Goal: Complete application form

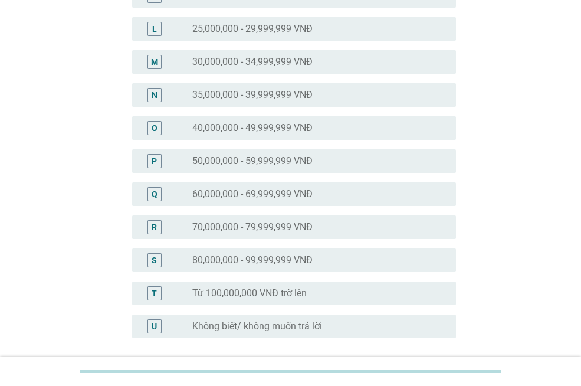
scroll to position [576, 0]
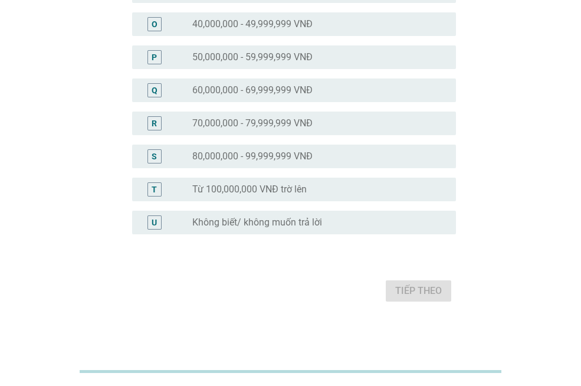
click at [255, 196] on div "T radio_button_unchecked Từ 100,000,000 VNĐ trờ lên" at bounding box center [294, 190] width 324 height 24
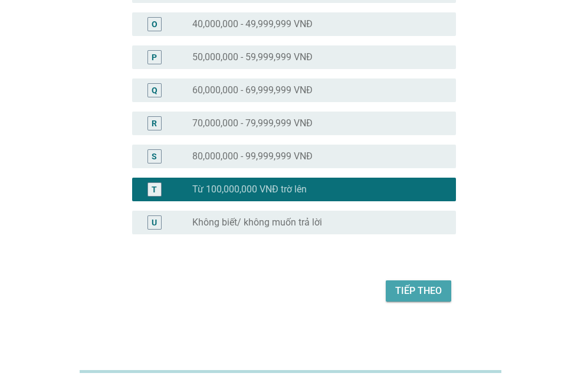
click at [408, 284] on div "Tiếp theo" at bounding box center [418, 291] width 47 height 14
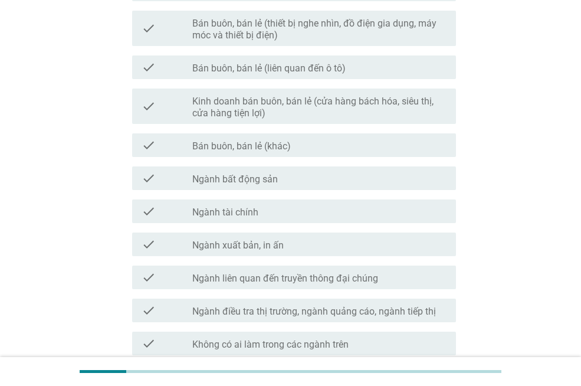
scroll to position [638, 0]
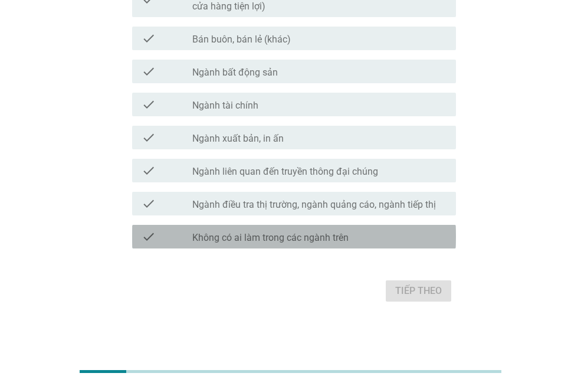
click at [268, 246] on div "check check_box_outline_blank Không có ai làm trong các ngành trên" at bounding box center [294, 237] width 324 height 24
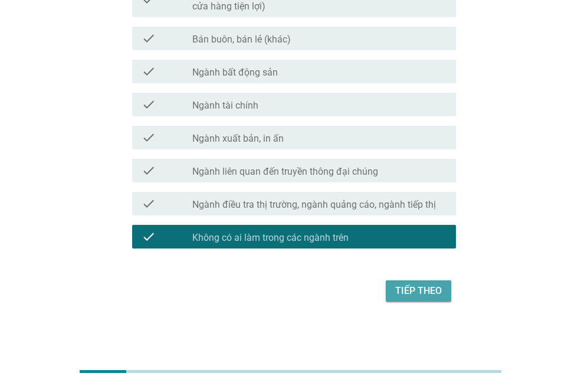
click at [396, 291] on div "Tiếp theo" at bounding box center [418, 291] width 47 height 14
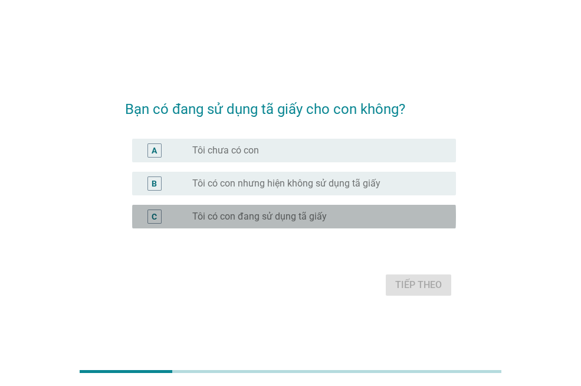
click at [227, 218] on label "Tôi có con đang sử dụng tã giấy" at bounding box center [259, 217] width 135 height 12
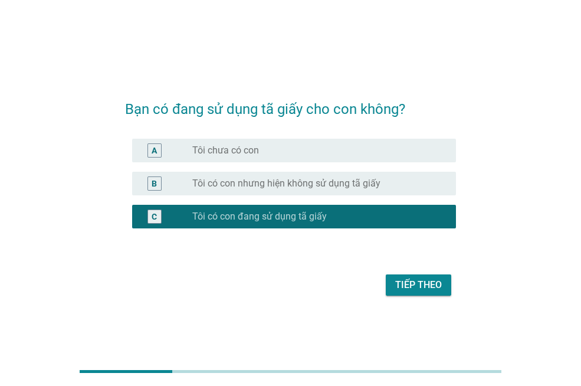
click at [407, 290] on div "Tiếp theo" at bounding box center [418, 285] width 47 height 14
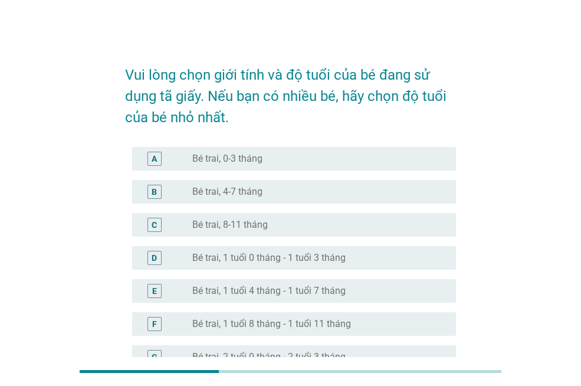
scroll to position [118, 0]
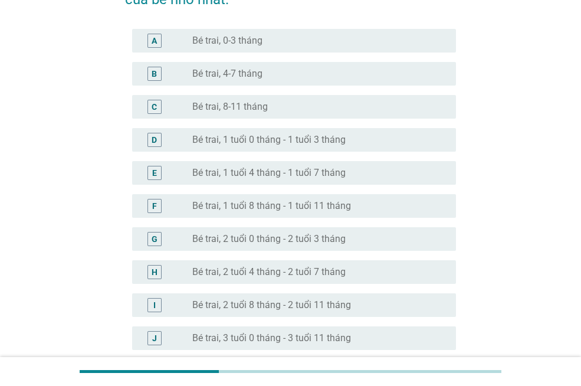
click at [270, 273] on label "Bé trai, 2 tuổi 4 tháng - 2 tuổi 7 tháng" at bounding box center [268, 272] width 153 height 12
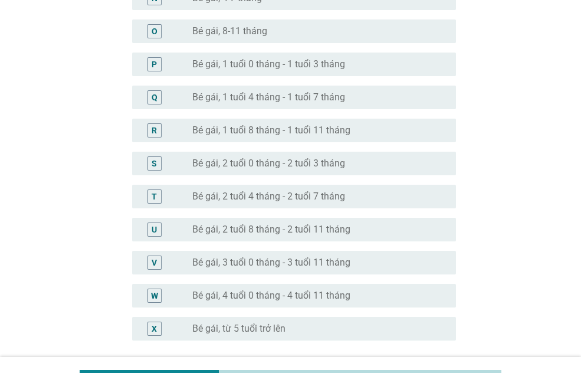
scroll to position [696, 0]
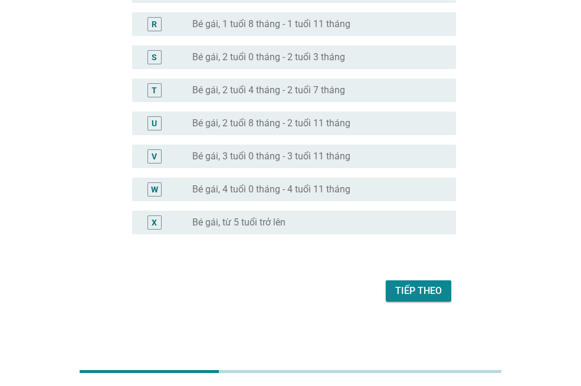
click at [406, 287] on div "Tiếp theo" at bounding box center [418, 291] width 47 height 14
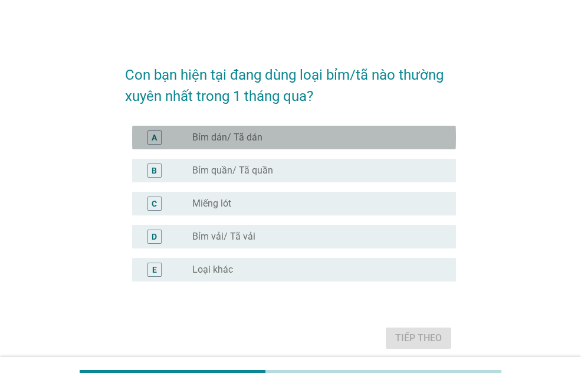
click at [241, 135] on label "Bỉm dán/ Tã dán" at bounding box center [227, 138] width 70 height 12
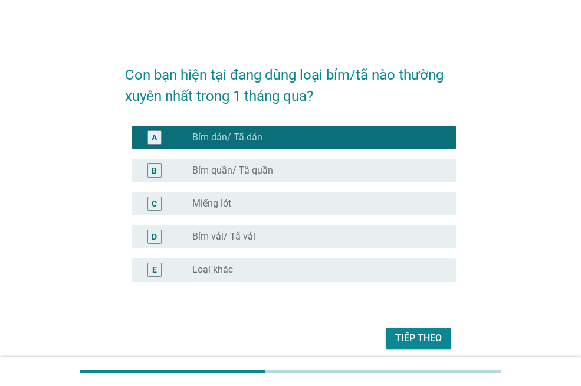
click at [240, 155] on div "B radio_button_unchecked Bỉm quần/ Tã quần" at bounding box center [290, 170] width 331 height 33
click at [238, 173] on label "Bỉm quần/ Tã quần" at bounding box center [232, 171] width 81 height 12
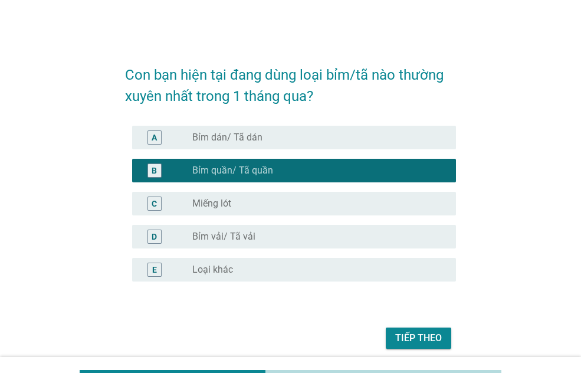
click at [406, 332] on div "Tiếp theo" at bounding box center [418, 338] width 47 height 14
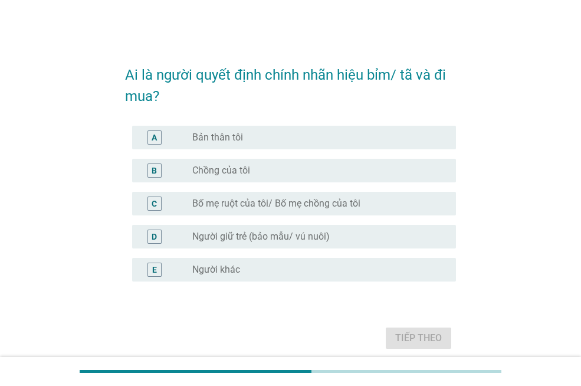
click at [230, 136] on label "Bản thân tôi" at bounding box center [217, 138] width 51 height 12
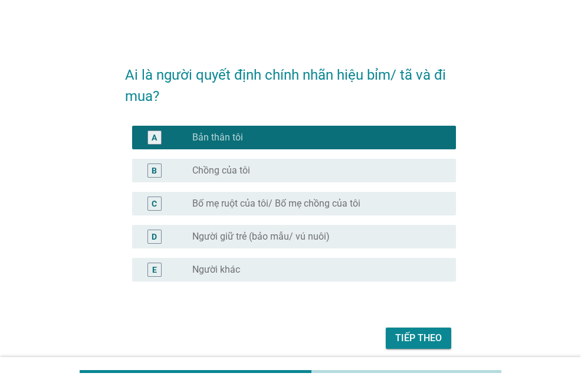
click at [428, 334] on div "Tiếp theo" at bounding box center [418, 338] width 47 height 14
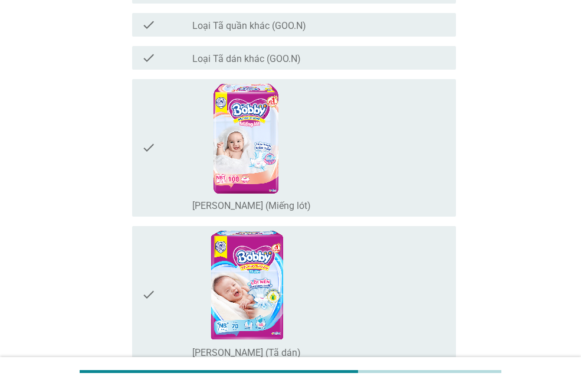
scroll to position [118, 0]
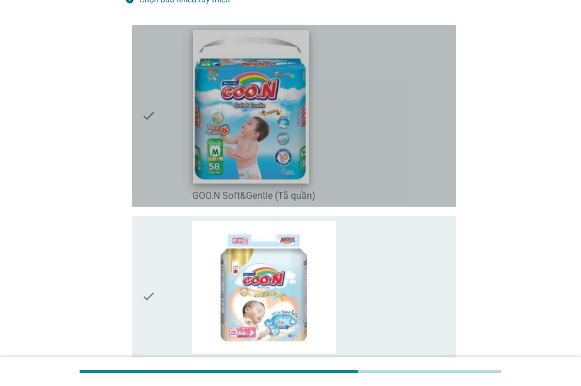
click at [273, 149] on img at bounding box center [251, 106] width 116 height 153
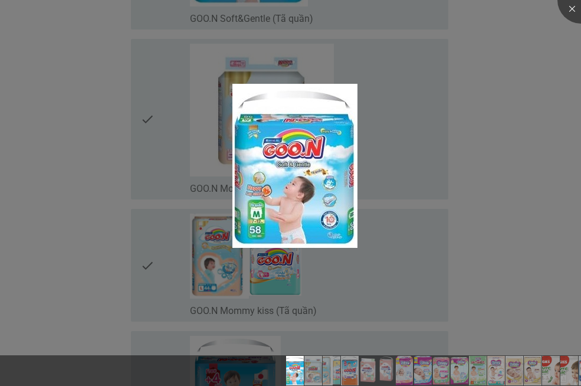
scroll to position [354, 0]
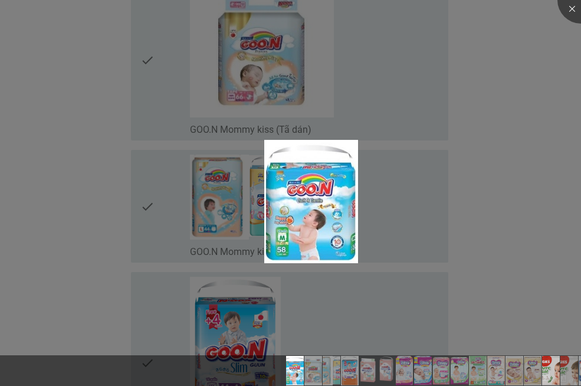
click at [558, 372] on img at bounding box center [550, 371] width 43 height 30
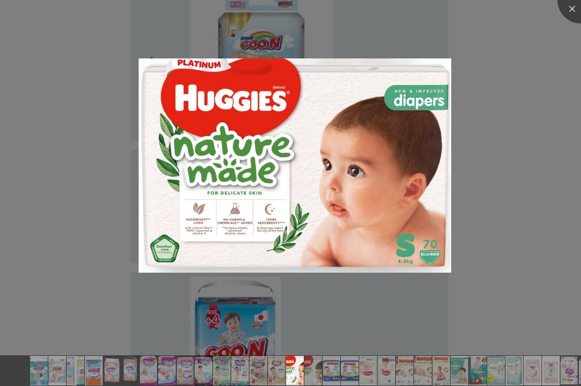
click at [522, 263] on div at bounding box center [290, 193] width 581 height 386
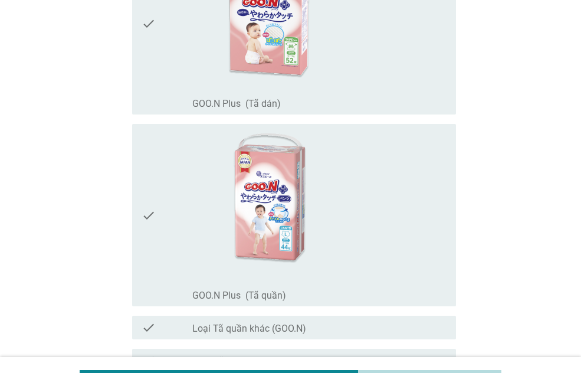
scroll to position [1121, 0]
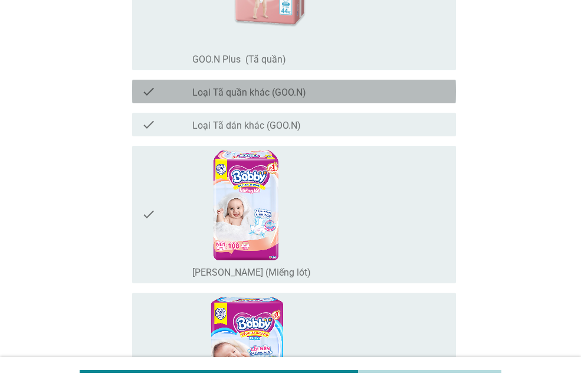
click at [249, 91] on label "Loại Tã quần khác (GOO.N)" at bounding box center [249, 93] width 114 height 12
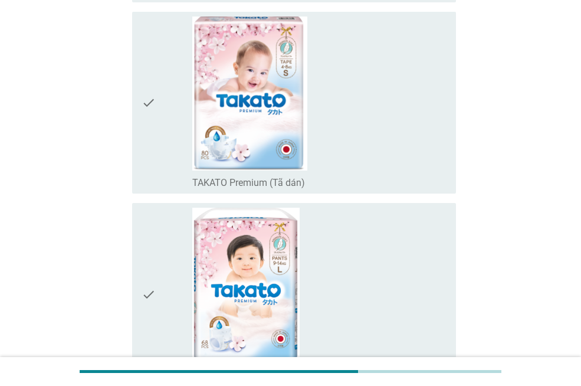
scroll to position [8841, 0]
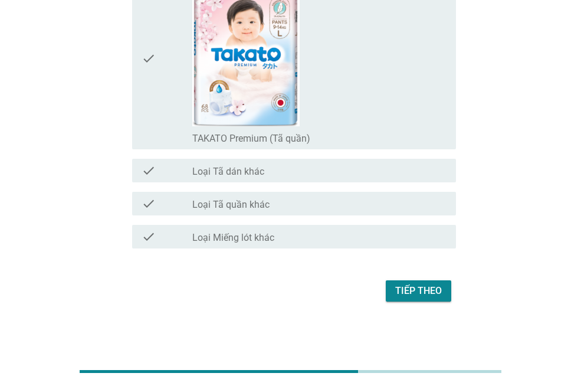
click at [421, 290] on div "Tiếp theo" at bounding box center [418, 291] width 47 height 14
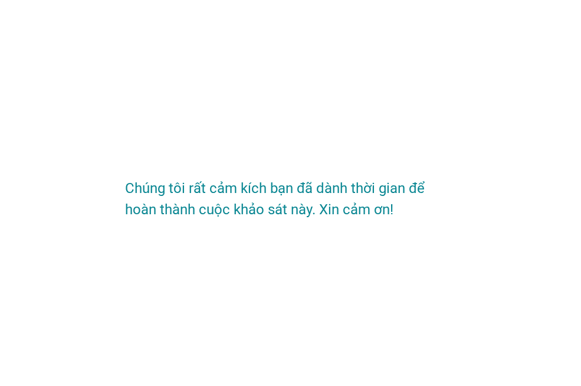
scroll to position [0, 0]
